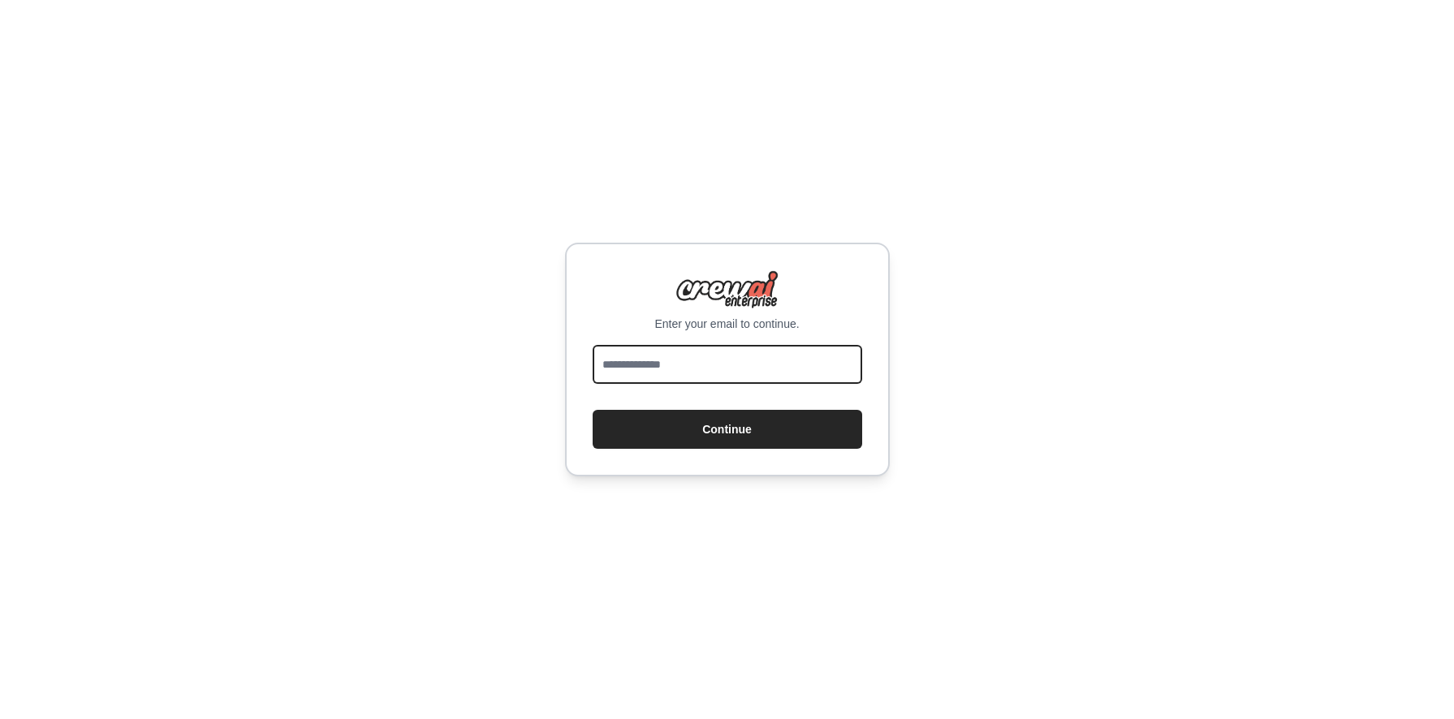
click at [788, 369] on input "email" at bounding box center [728, 364] width 270 height 39
type input "**********"
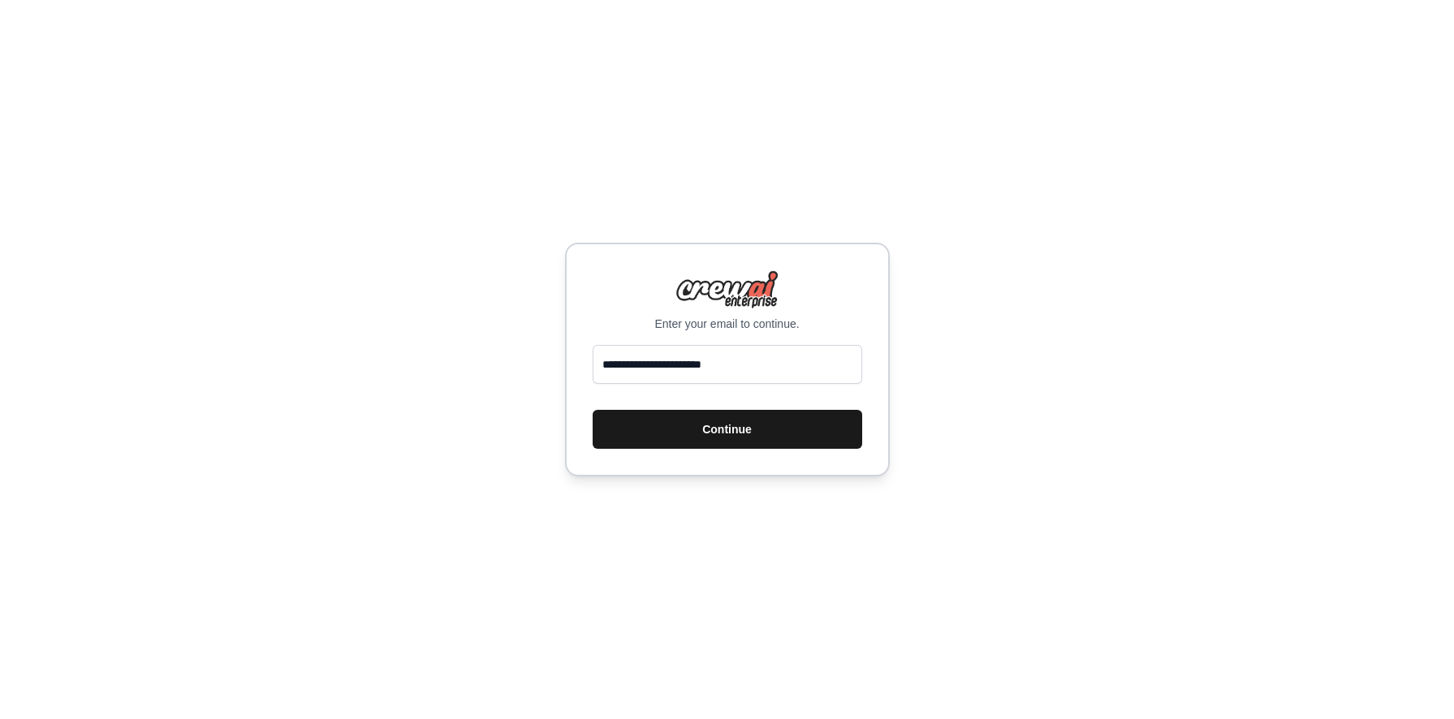
click at [789, 427] on button "Continue" at bounding box center [728, 429] width 270 height 39
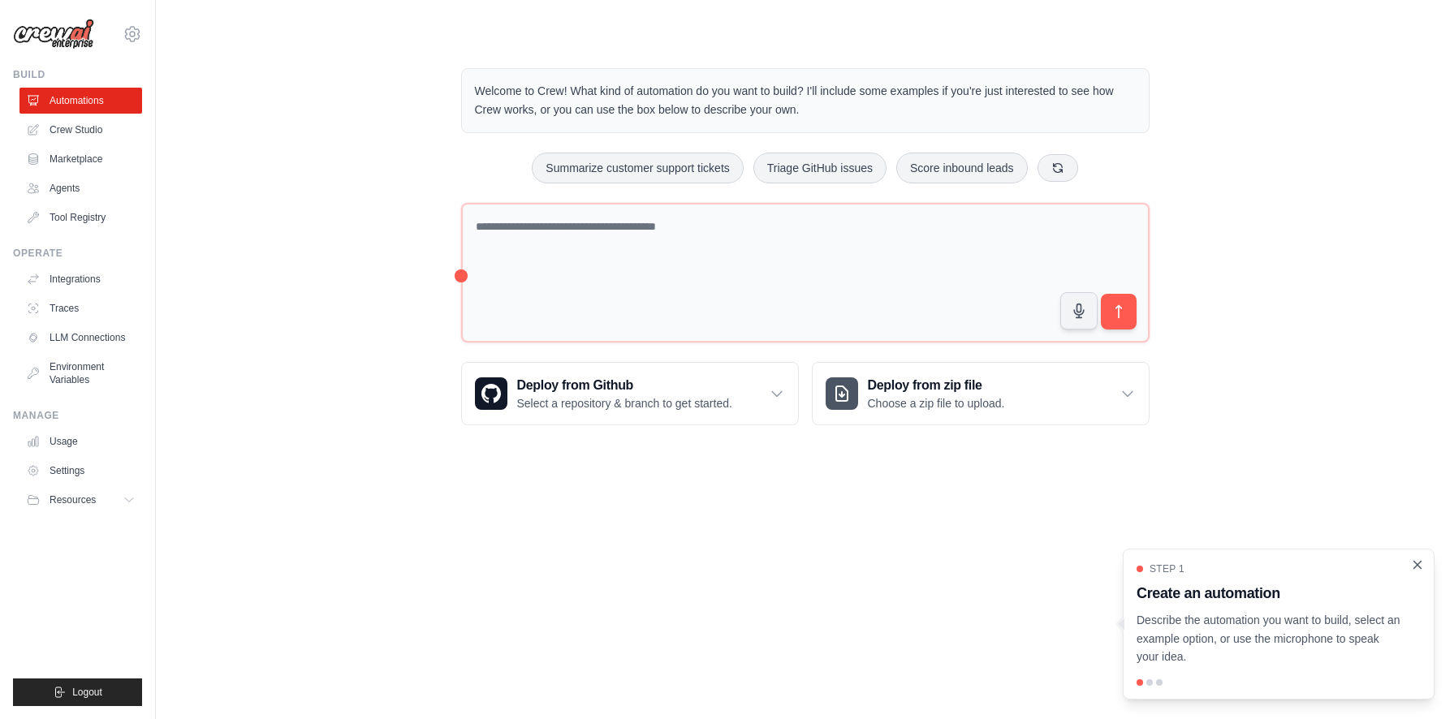
click at [1416, 564] on icon "Close walkthrough" at bounding box center [1418, 564] width 7 height 7
